Goal: Task Accomplishment & Management: Use online tool/utility

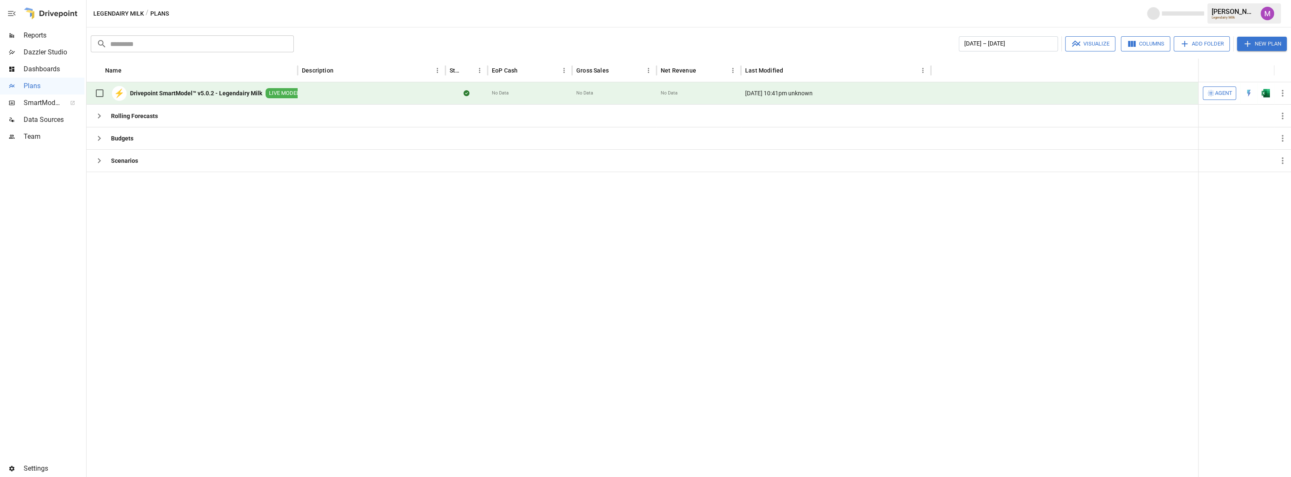
click at [225, 87] on div "⚡ Drivepoint SmartModel™ v5.0.2 - Legendairy Milk LIVE MODEL" at bounding box center [197, 93] width 212 height 18
click at [253, 98] on div "⚡ Drivepoint SmartModel™ v5.0.2 - Legendairy Milk LIVE MODEL" at bounding box center [197, 93] width 212 height 18
click at [251, 95] on b "Drivepoint SmartModel™ v5.0.2 - Legendairy Milk" at bounding box center [196, 93] width 132 height 8
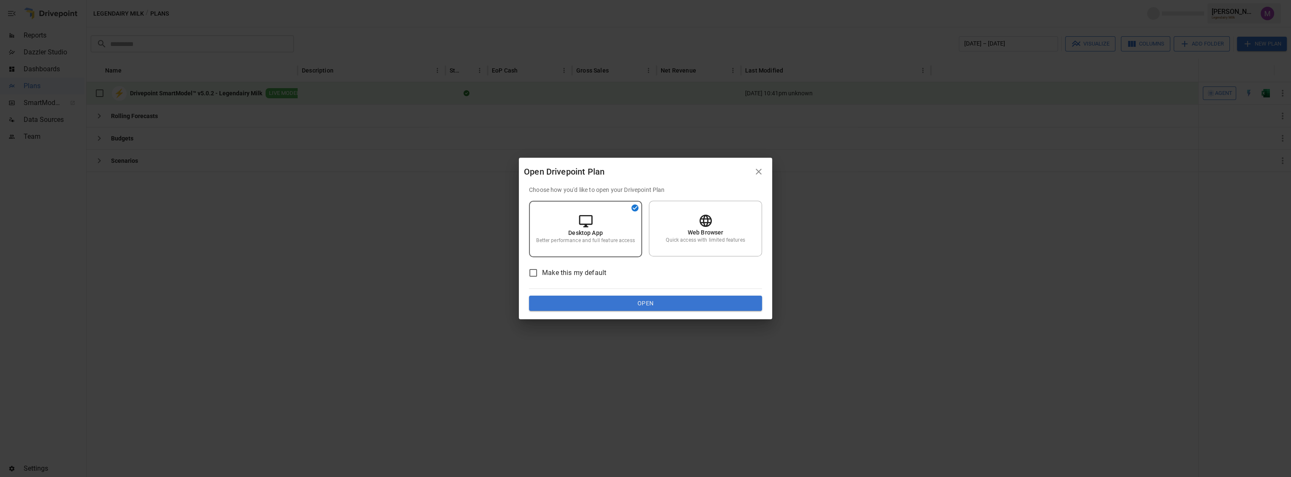
click at [648, 226] on div "Choose how you'd like to open your Drivepoint Plan Desktop App Better performan…" at bounding box center [645, 248] width 233 height 125
click at [680, 248] on div "Web Browser Quick access with limited features" at bounding box center [705, 229] width 113 height 56
click at [681, 299] on button "Open" at bounding box center [645, 303] width 233 height 15
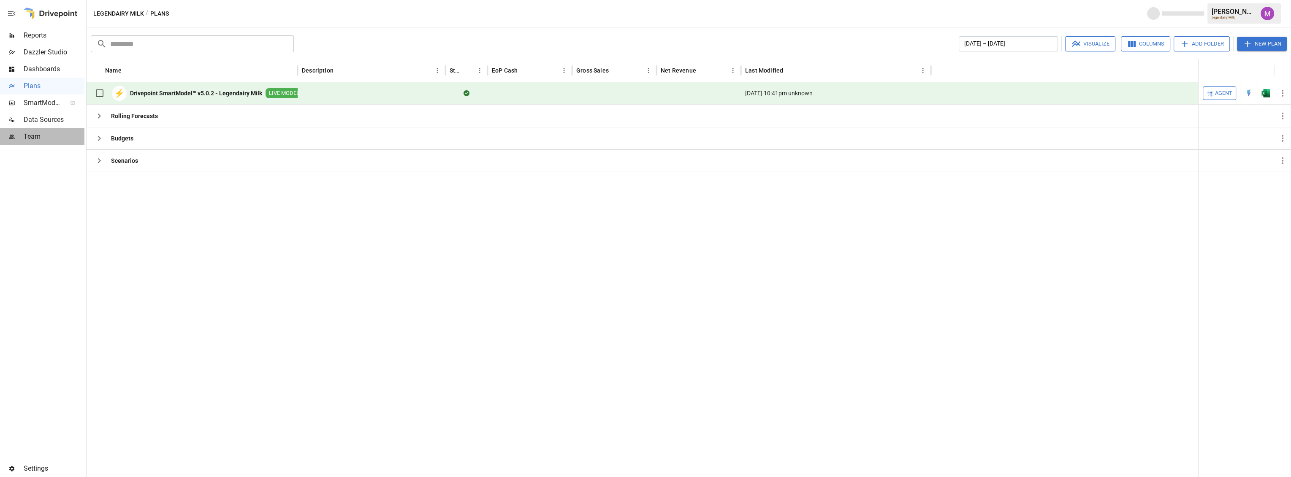
click at [34, 139] on span "Team" at bounding box center [54, 137] width 61 height 10
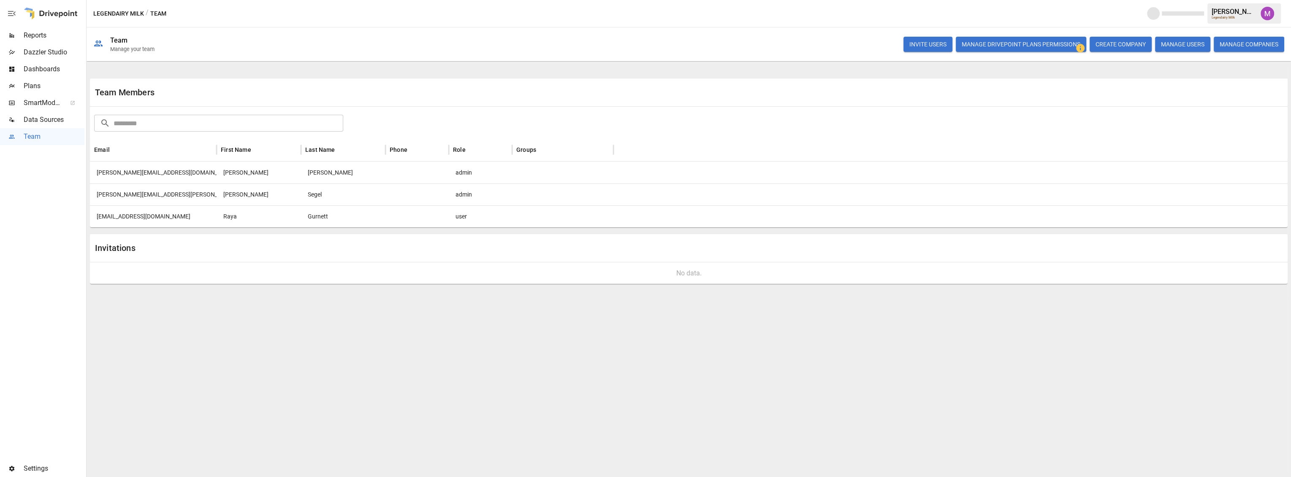
click at [41, 121] on span "Data Sources" at bounding box center [54, 120] width 61 height 10
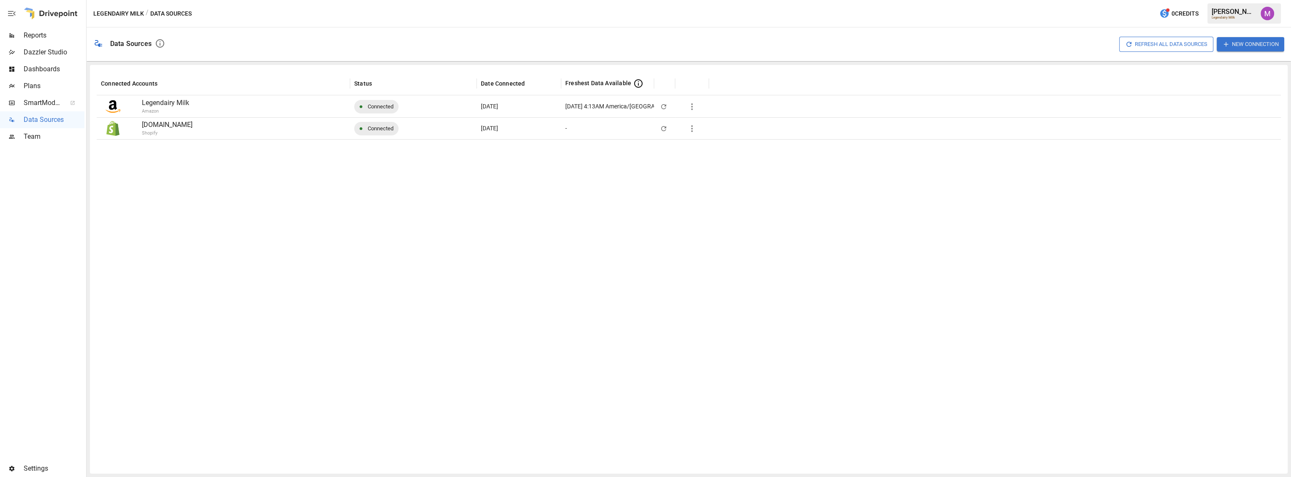
click at [695, 133] on icon "button" at bounding box center [692, 129] width 10 height 10
click at [702, 195] on li "Full refresh all data sources w/o pulling raw data" at bounding box center [755, 189] width 144 height 14
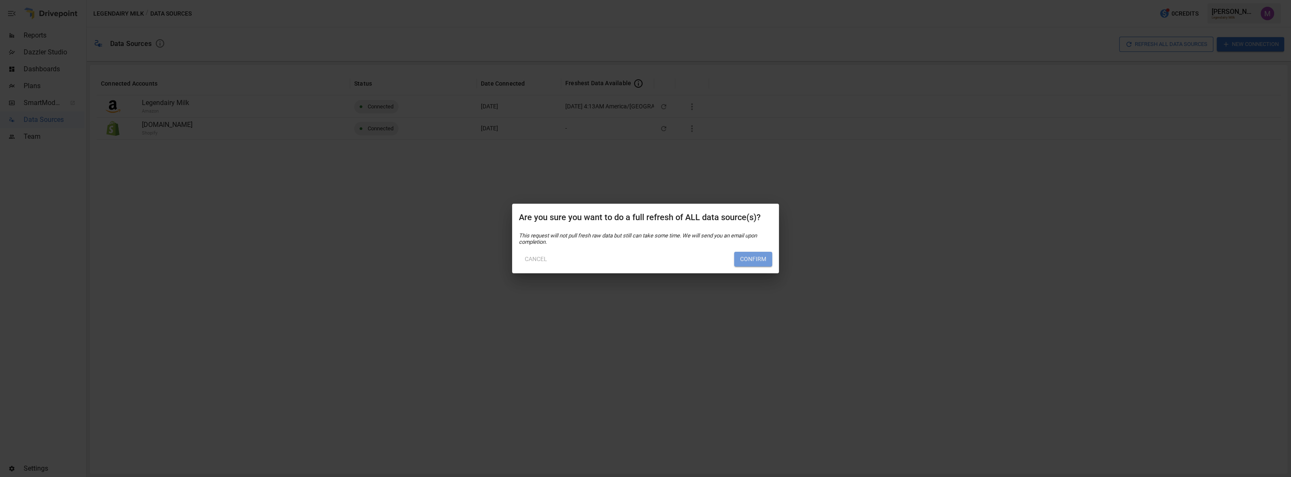
click at [754, 265] on button "Confirm" at bounding box center [753, 259] width 38 height 15
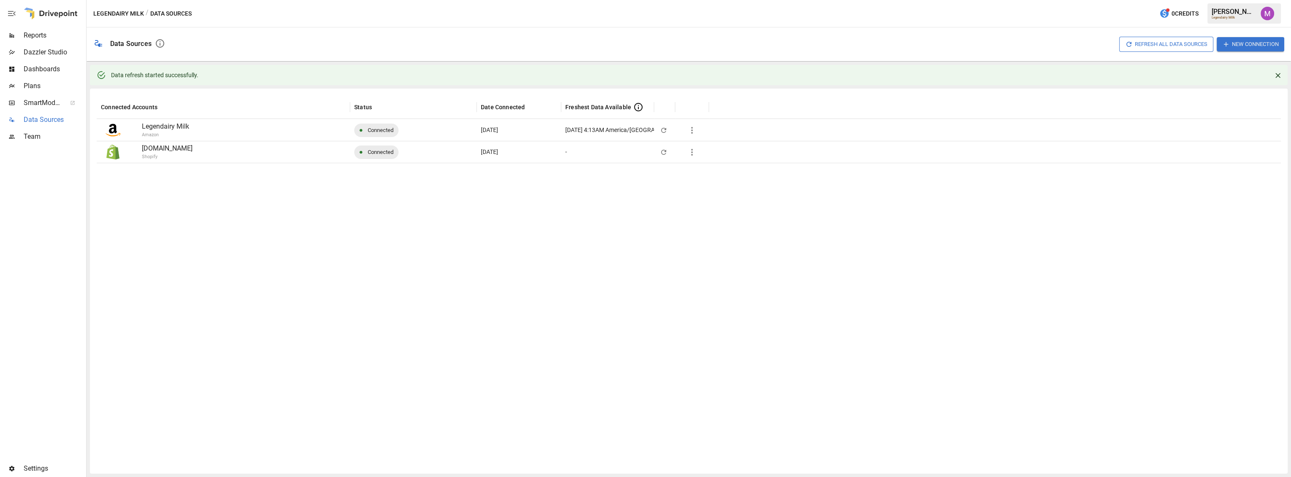
click at [49, 121] on span "Data Sources" at bounding box center [54, 120] width 61 height 10
click at [44, 86] on span "Plans" at bounding box center [54, 86] width 61 height 10
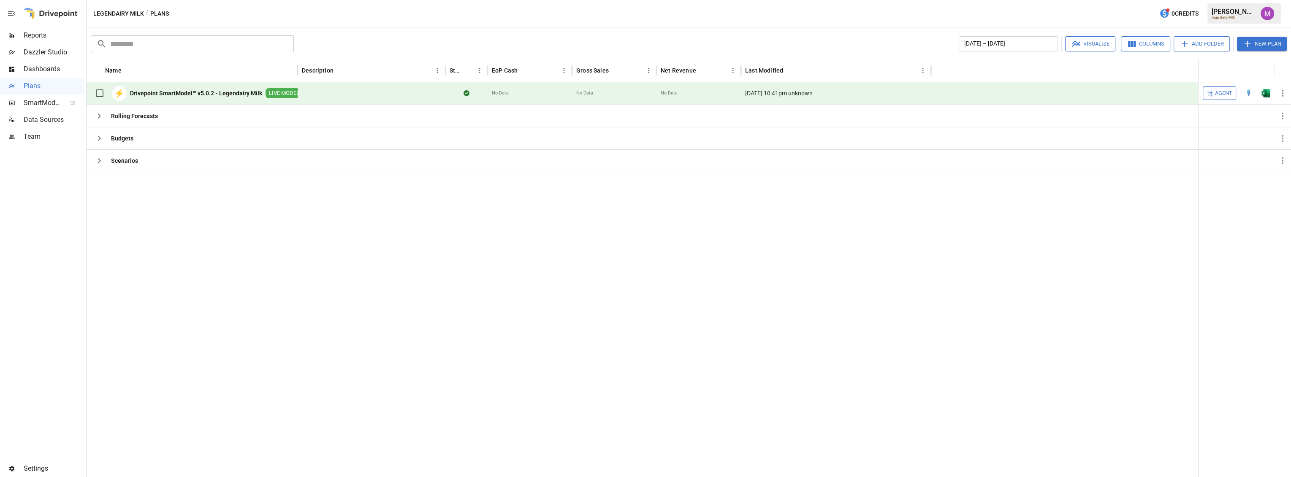
click at [243, 92] on b "Drivepoint SmartModel™ v5.0.2 - Legendairy Milk" at bounding box center [196, 93] width 132 height 8
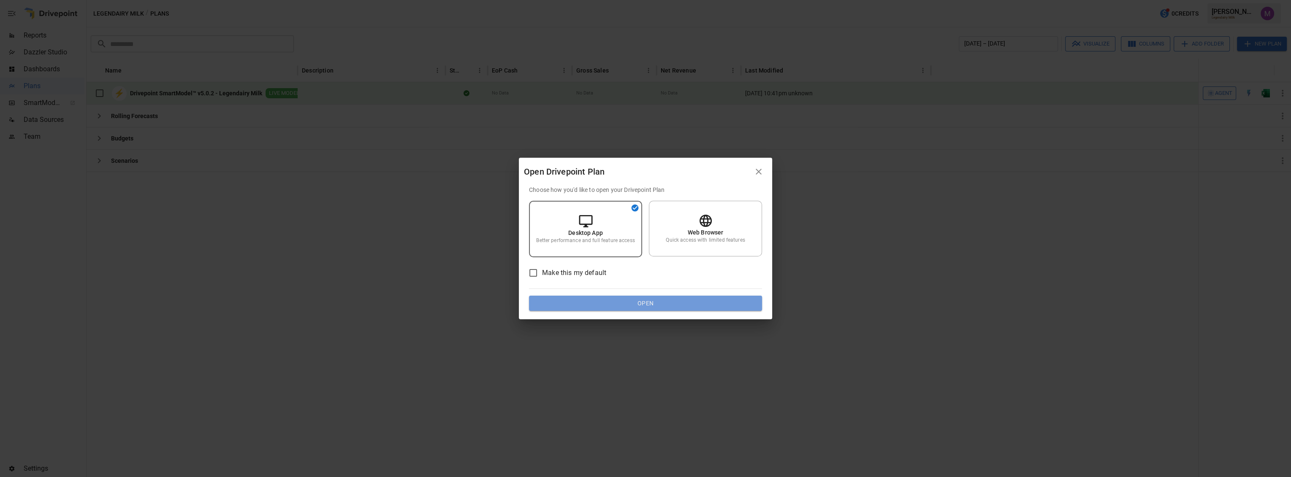
click at [657, 302] on button "Open" at bounding box center [645, 303] width 233 height 15
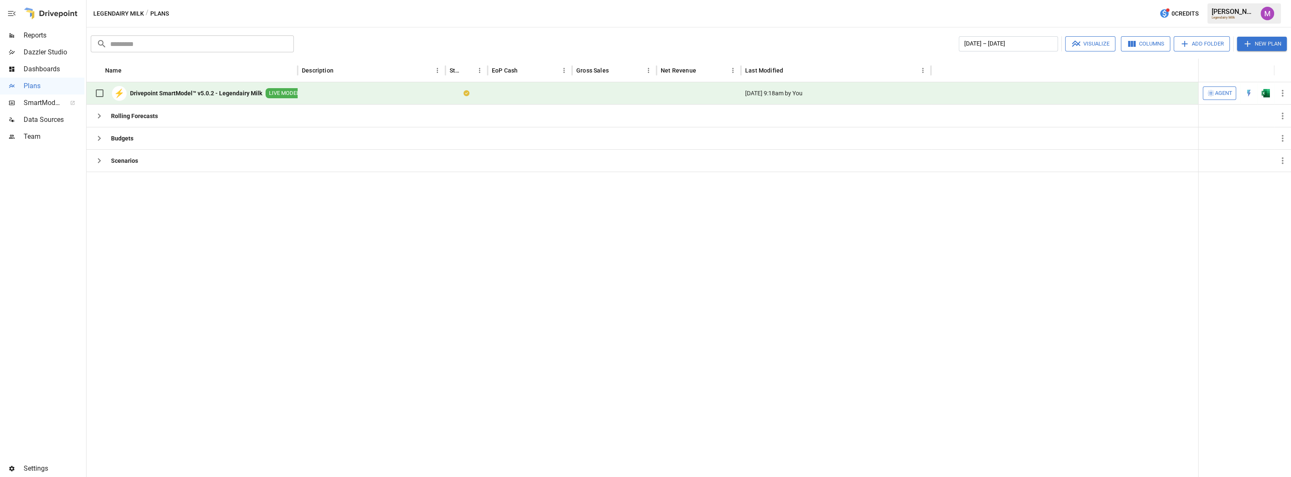
click at [1266, 11] on img "Umer Muhammed" at bounding box center [1267, 14] width 14 height 14
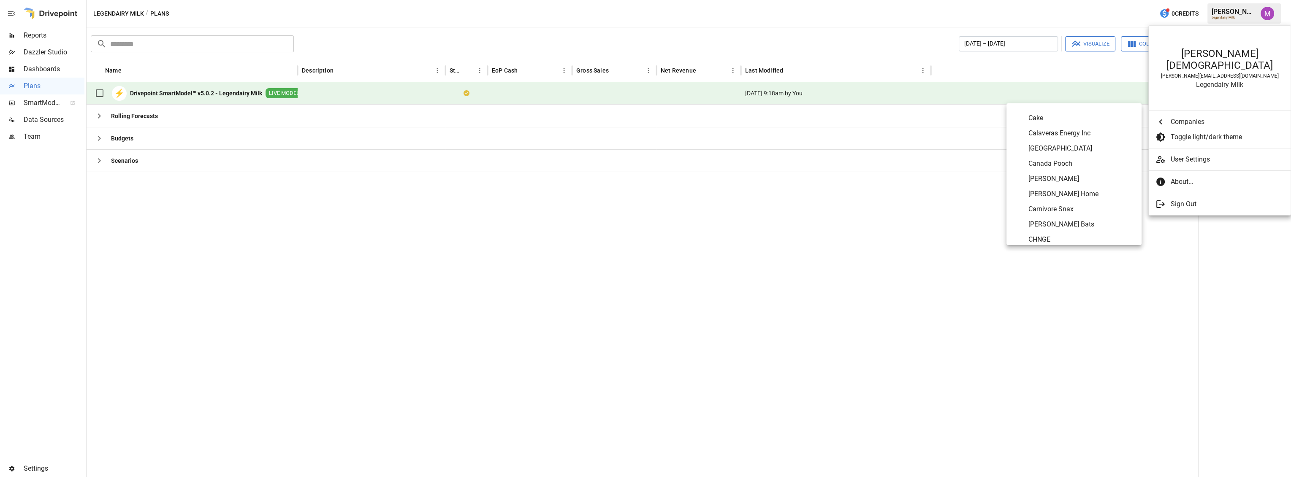
scroll to position [687, 0]
click at [1068, 203] on span "Carnivore Snax" at bounding box center [1081, 202] width 106 height 10
